Goal: Navigation & Orientation: Find specific page/section

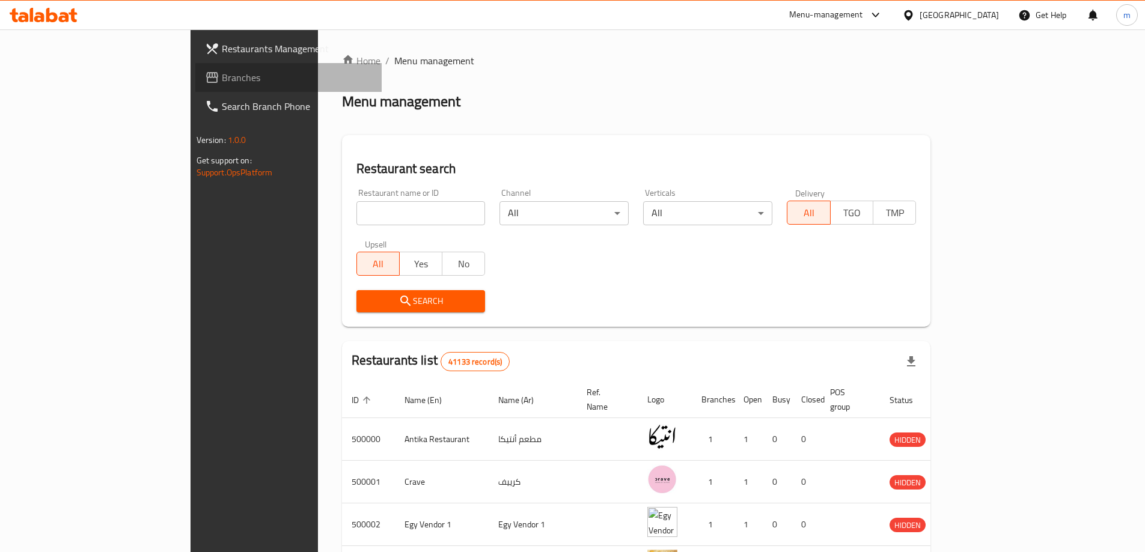
click at [222, 78] on span "Branches" at bounding box center [297, 77] width 150 height 14
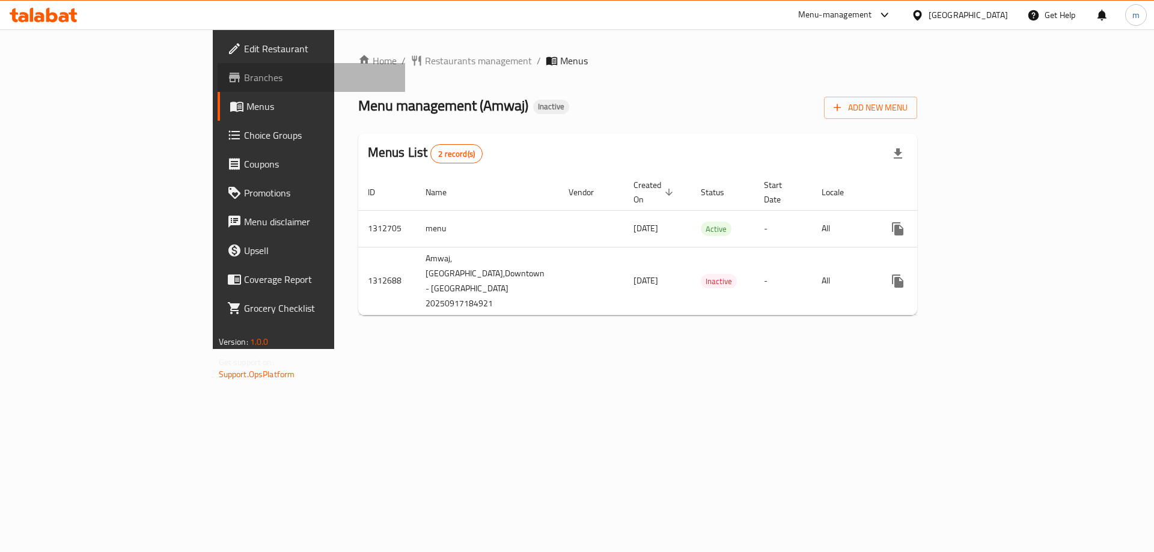
click at [244, 81] on span "Branches" at bounding box center [320, 77] width 152 height 14
click at [244, 80] on span "Branches" at bounding box center [320, 77] width 152 height 14
click at [244, 75] on span "Branches" at bounding box center [320, 77] width 152 height 14
